Goal: Find specific page/section: Find specific page/section

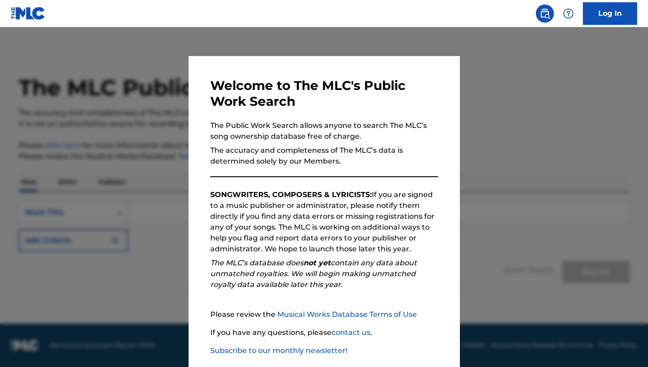
click at [142, 143] on div at bounding box center [324, 210] width 648 height 367
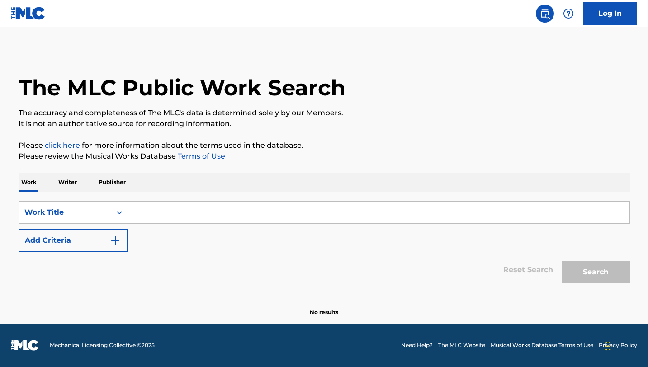
click at [164, 205] on input "Search Form" at bounding box center [379, 213] width 502 height 22
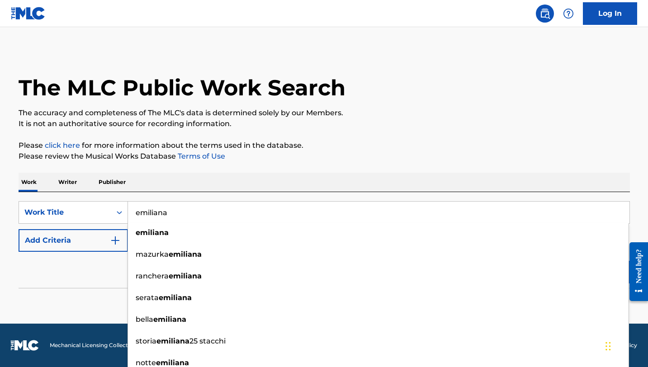
type input "emiliana"
click at [196, 184] on div "Work Writer Publisher" at bounding box center [325, 182] width 612 height 19
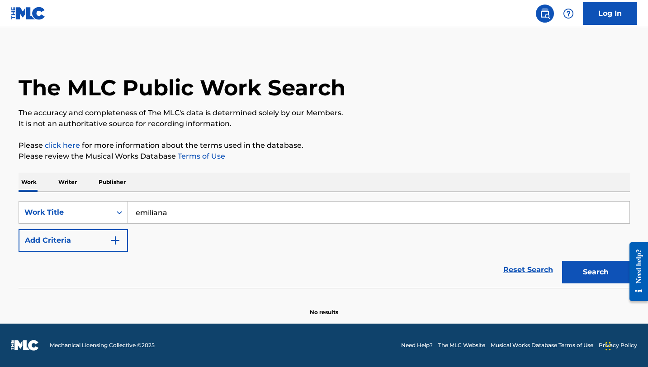
click at [116, 240] on img "Search Form" at bounding box center [115, 240] width 11 height 11
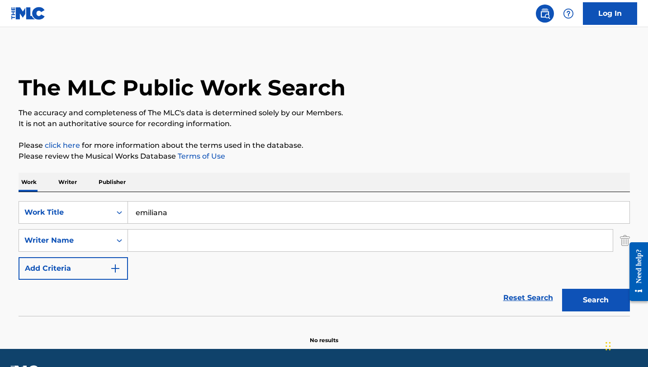
click at [172, 242] on input "Search Form" at bounding box center [370, 241] width 485 height 22
type input "alagwu"
click at [573, 303] on button "Search" at bounding box center [596, 300] width 68 height 23
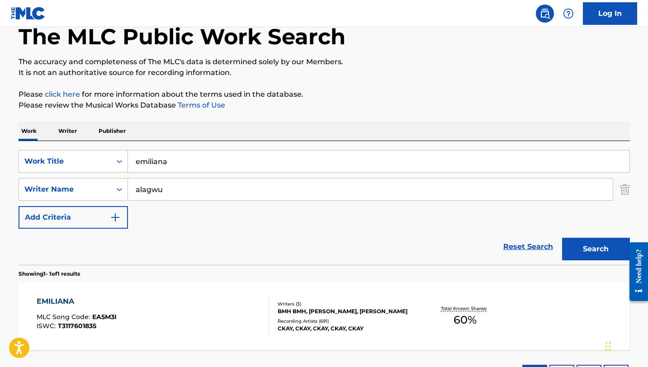
scroll to position [67, 0]
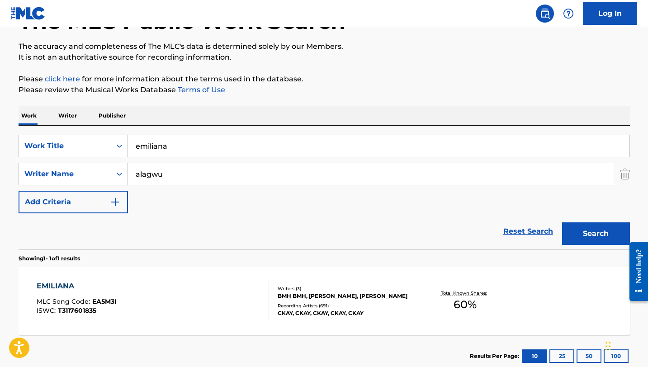
click at [54, 288] on div "EMILIANA" at bounding box center [77, 286] width 80 height 11
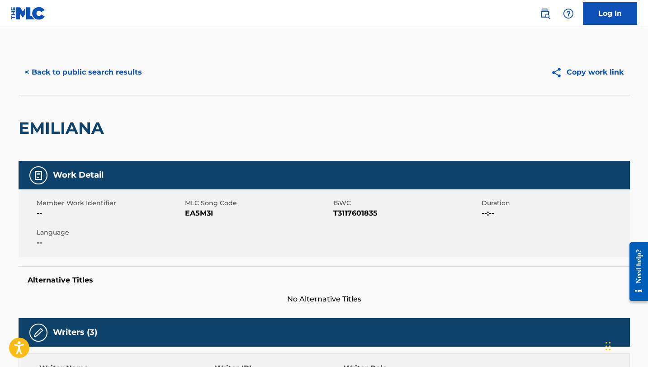
scroll to position [67, 0]
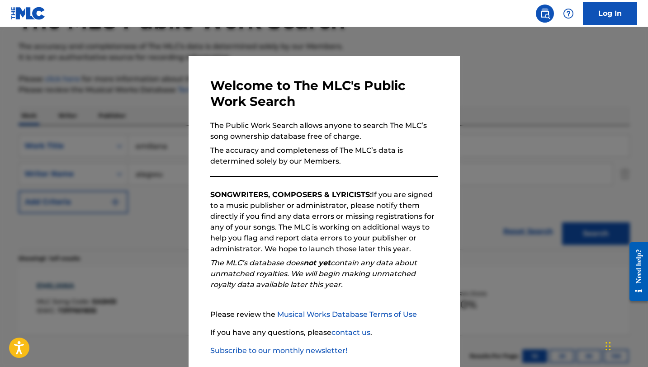
click at [144, 165] on div at bounding box center [324, 210] width 648 height 367
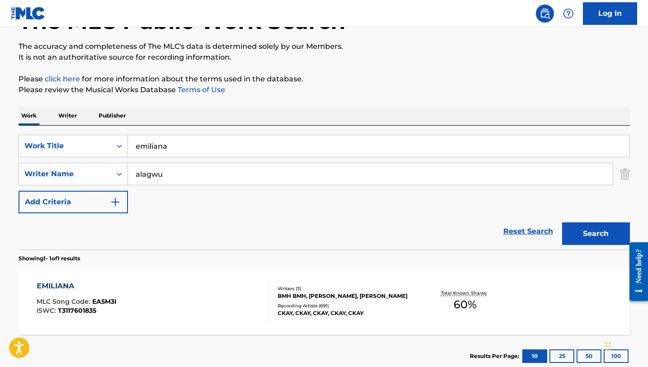
click at [177, 149] on input "emiliana" at bounding box center [379, 146] width 502 height 22
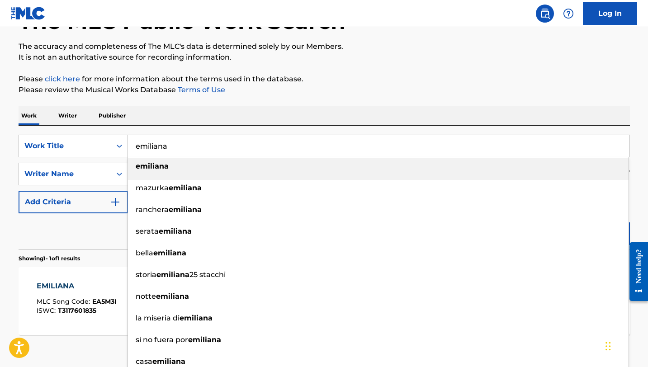
click at [177, 149] on input "emiliana" at bounding box center [379, 146] width 502 height 22
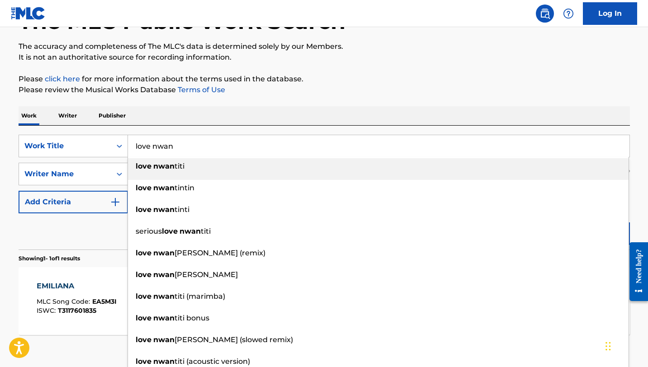
click at [190, 170] on div "love [PERSON_NAME]" at bounding box center [378, 166] width 501 height 16
type input "love nwantiti"
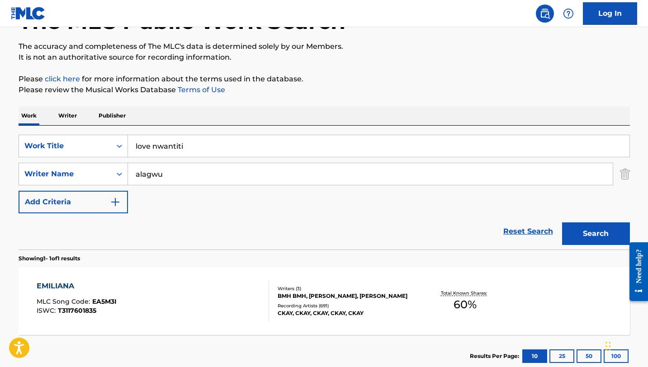
click at [599, 231] on button "Search" at bounding box center [596, 234] width 68 height 23
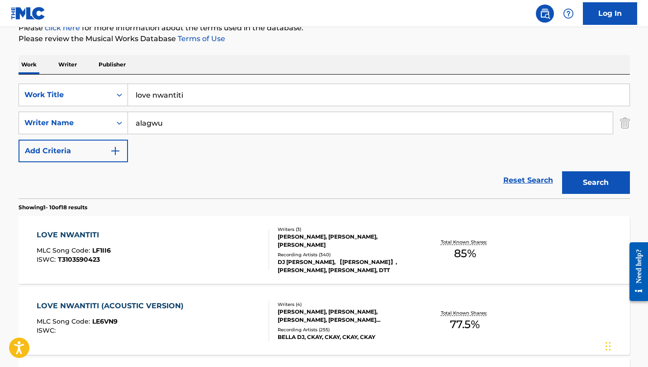
scroll to position [126, 0]
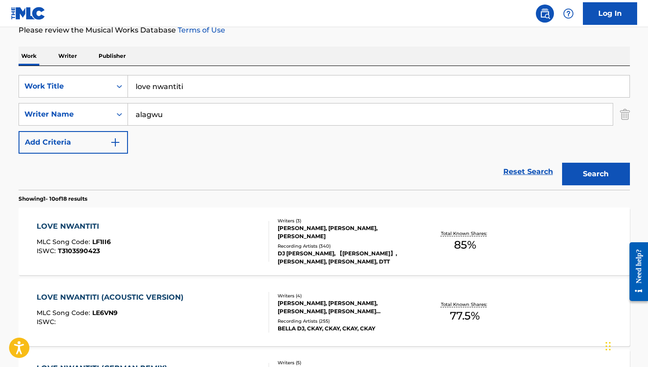
click at [90, 232] on div "LOVE NWANTITI" at bounding box center [74, 226] width 74 height 11
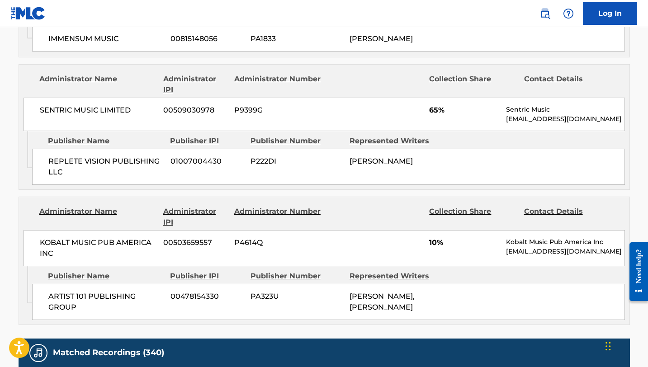
scroll to position [865, 0]
